Goal: Find specific page/section: Find specific page/section

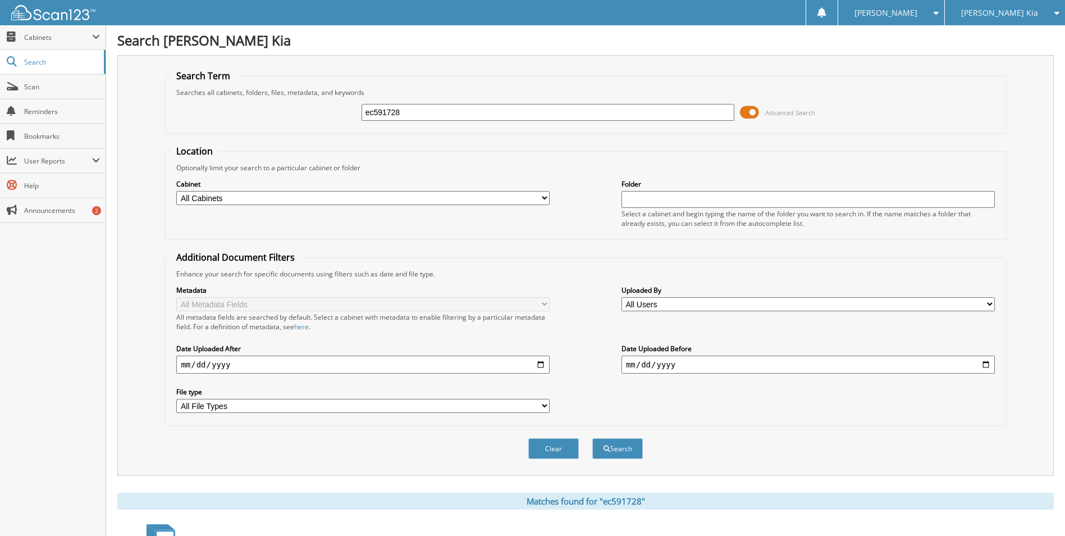
click at [438, 120] on div "ec591728" at bounding box center [548, 112] width 373 height 19
drag, startPoint x: 348, startPoint y: 114, endPoint x: 211, endPoint y: 127, distance: 137.1
click at [213, 126] on div "ec591728 Advanced Search" at bounding box center [585, 112] width 829 height 30
type input "540318"
click at [592, 438] on button "Search" at bounding box center [617, 448] width 51 height 21
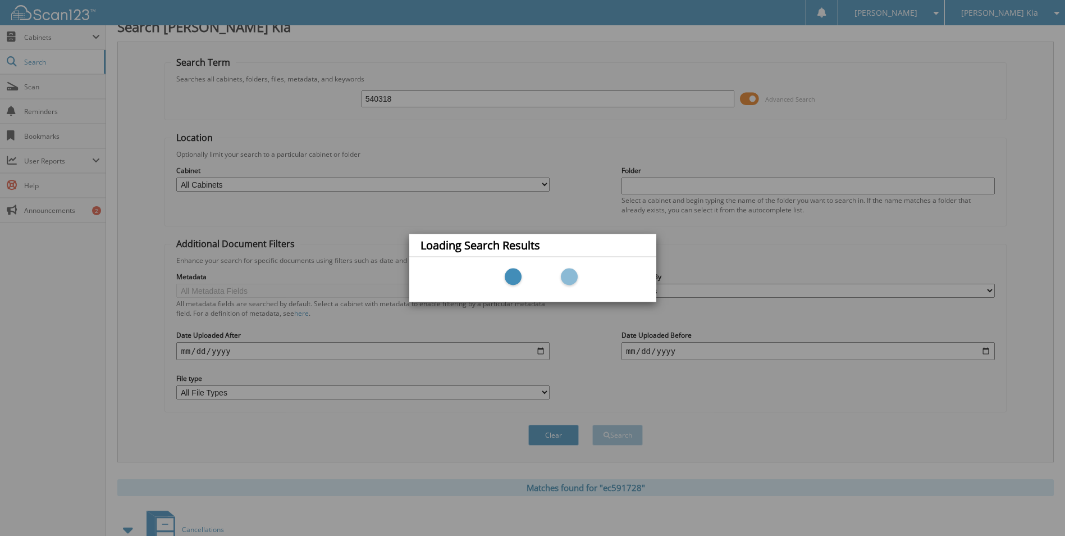
scroll to position [56, 0]
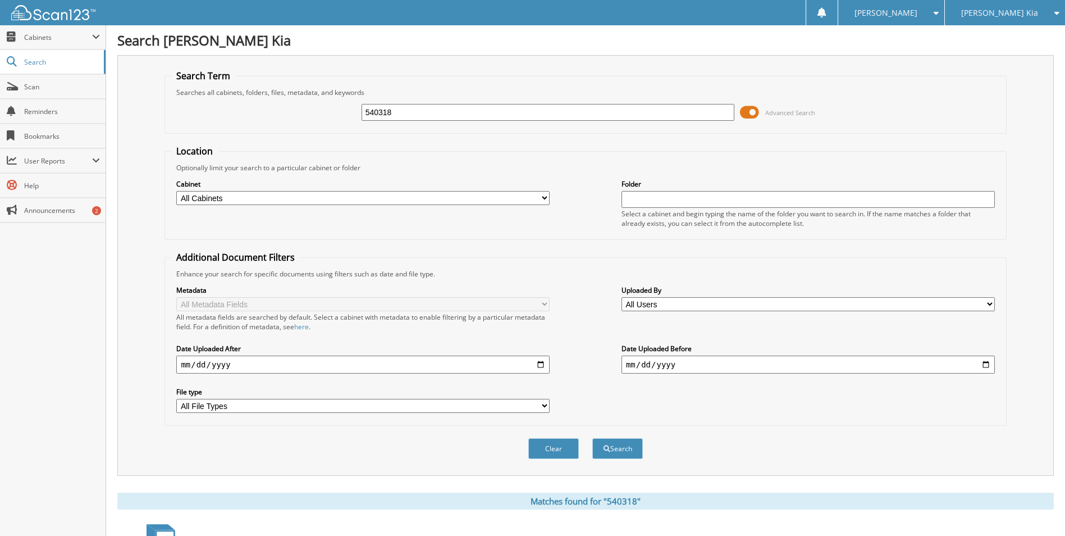
click at [436, 119] on input "540318" at bounding box center [548, 112] width 373 height 17
click at [592, 438] on button "Search" at bounding box center [617, 448] width 51 height 21
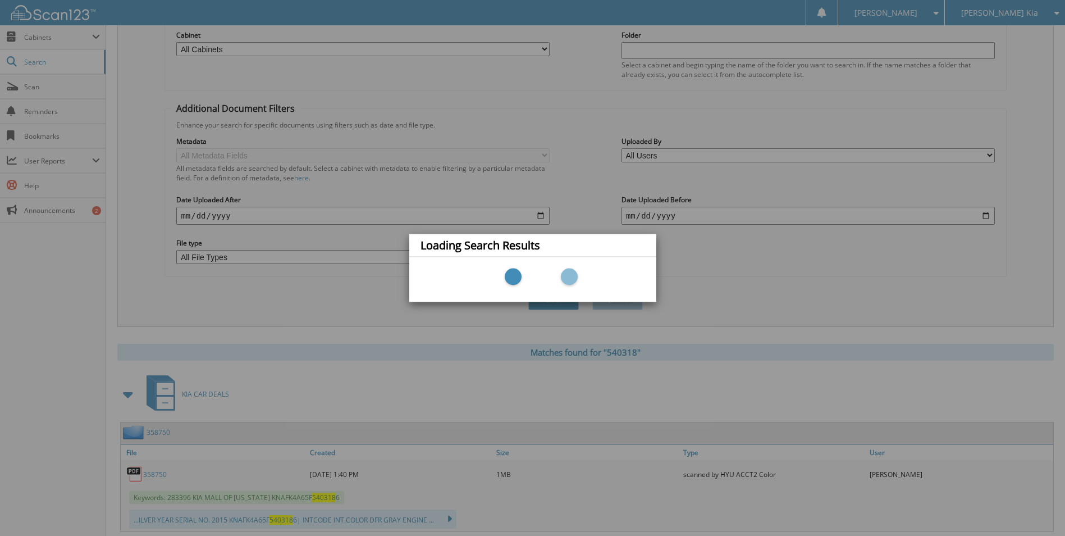
scroll to position [168, 0]
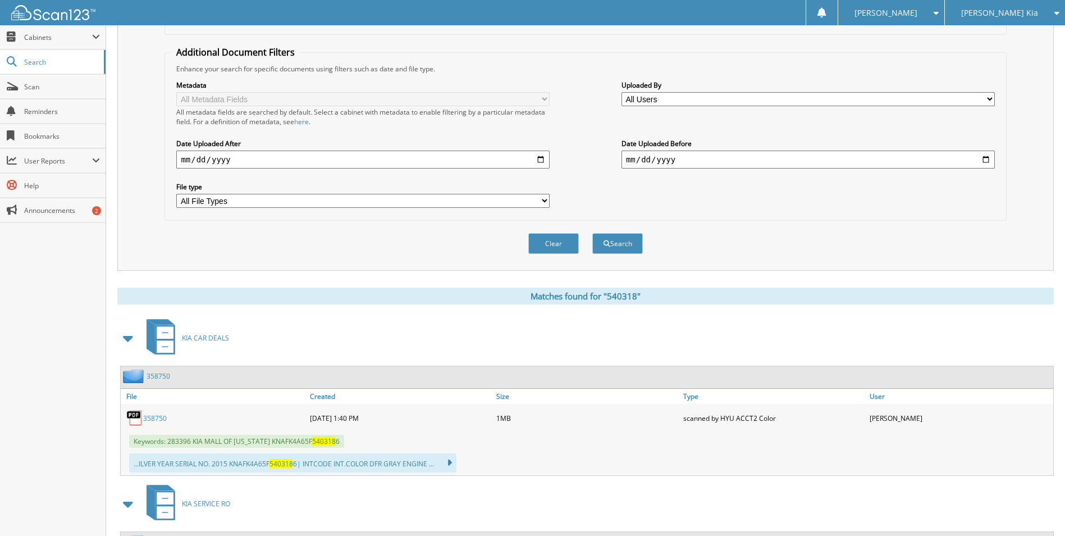
scroll to position [241, 0]
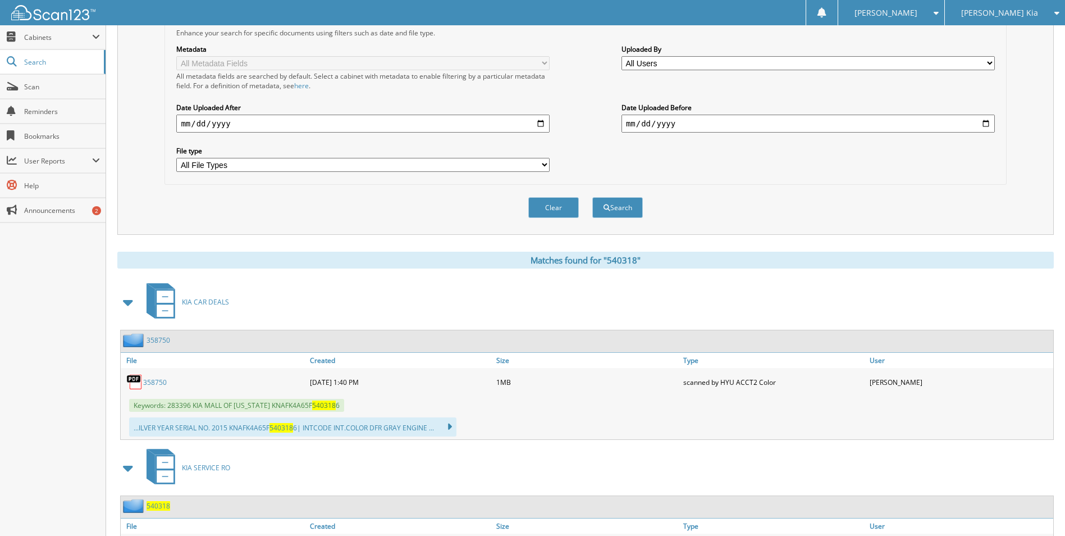
click at [299, 311] on div "KIA CAR DEALS" at bounding box center [585, 302] width 937 height 44
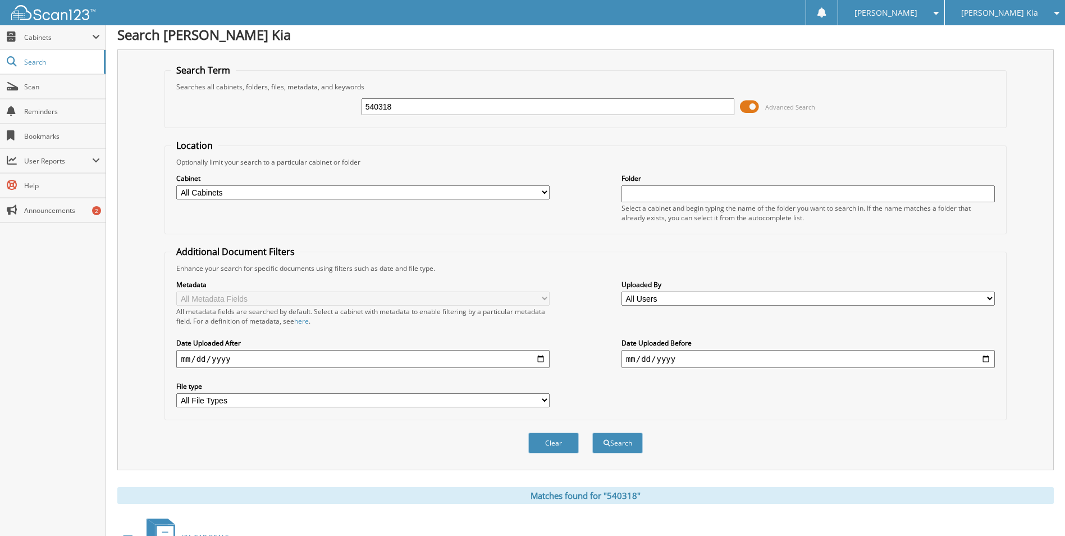
scroll to position [0, 0]
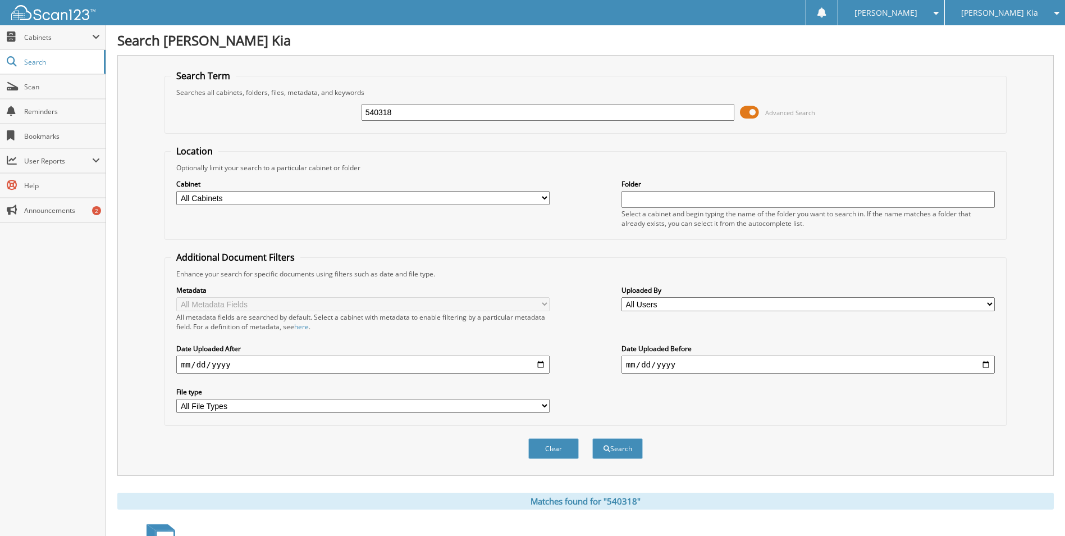
click at [628, 115] on input "540318" at bounding box center [548, 112] width 373 height 17
click at [592, 438] on button "Search" at bounding box center [617, 448] width 51 height 21
drag, startPoint x: 363, startPoint y: 454, endPoint x: 551, endPoint y: 554, distance: 213.8
